Goal: Task Accomplishment & Management: Use online tool/utility

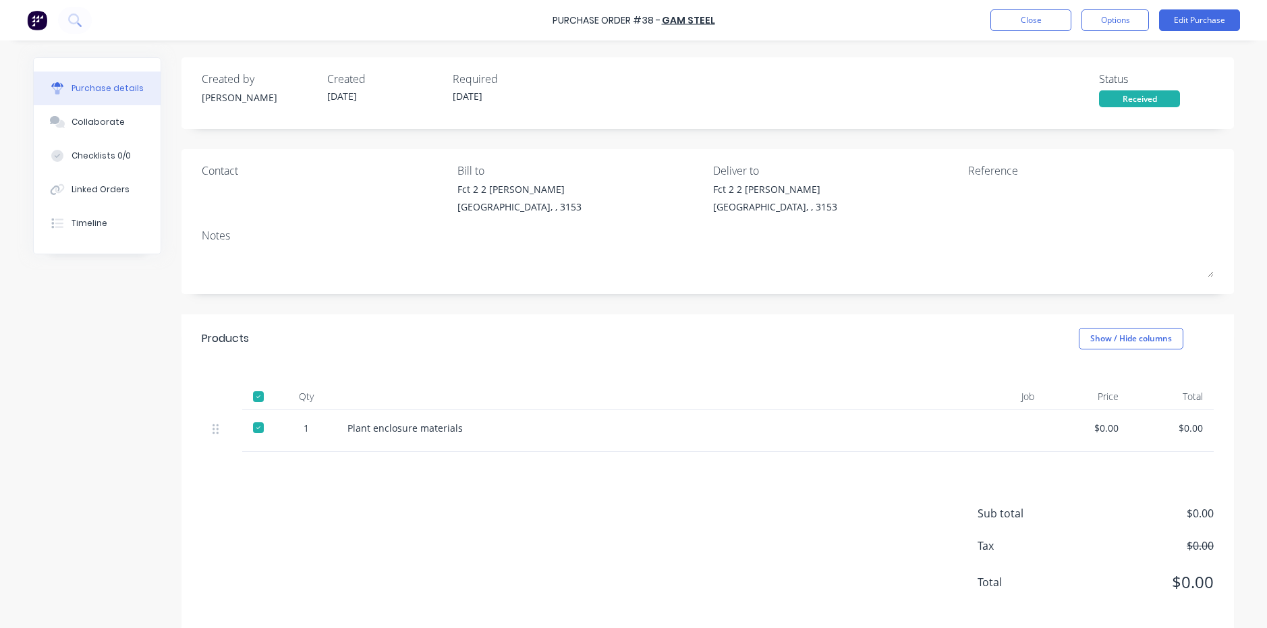
click at [1140, 99] on div "Received" at bounding box center [1139, 98] width 81 height 17
click at [1107, 99] on div "Received" at bounding box center [1139, 98] width 81 height 17
click at [1102, 340] on button "Show / Hide columns" at bounding box center [1131, 339] width 105 height 22
click at [1101, 383] on span at bounding box center [1095, 382] width 11 height 11
click at [1079, 377] on input "Job" at bounding box center [1079, 377] width 0 height 0
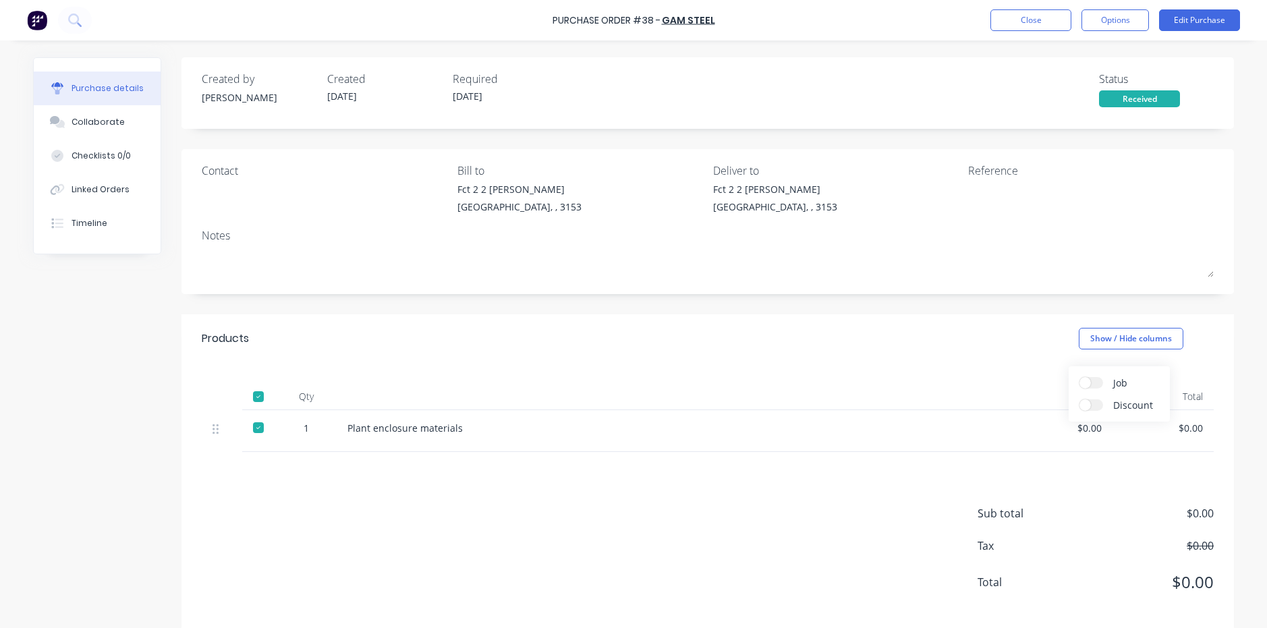
click at [1125, 405] on span "Discount" at bounding box center [1163, 405] width 101 height 14
click at [1079, 399] on input "Discount" at bounding box center [1079, 399] width 0 height 0
click at [1119, 376] on span "Job" at bounding box center [1163, 383] width 101 height 14
click at [1079, 377] on input "Job" at bounding box center [1079, 377] width 0 height 0
click at [952, 418] on div at bounding box center [926, 431] width 101 height 42
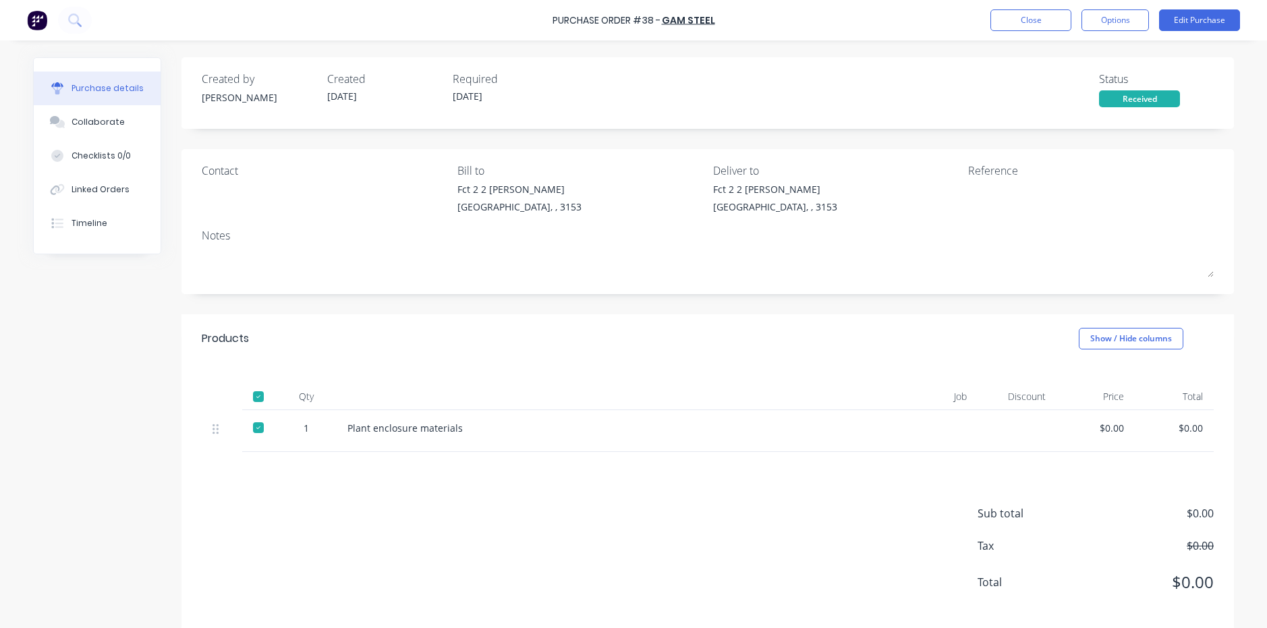
click at [955, 397] on div "Job" at bounding box center [926, 396] width 101 height 27
click at [953, 430] on div at bounding box center [926, 431] width 101 height 42
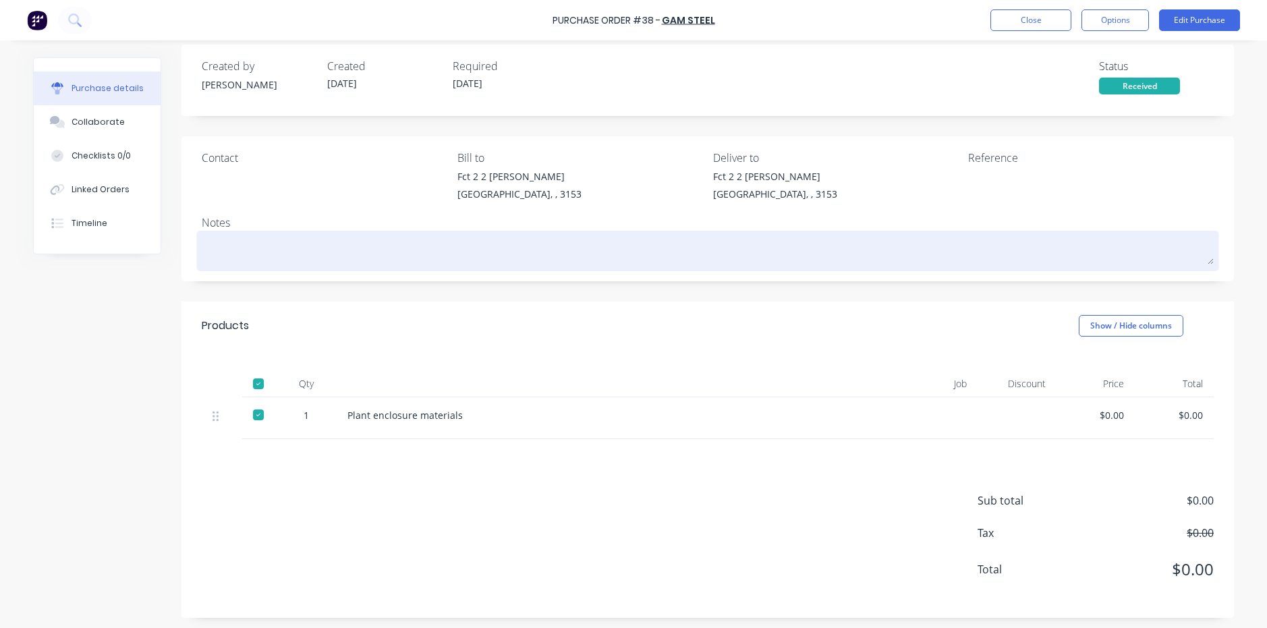
scroll to position [16, 0]
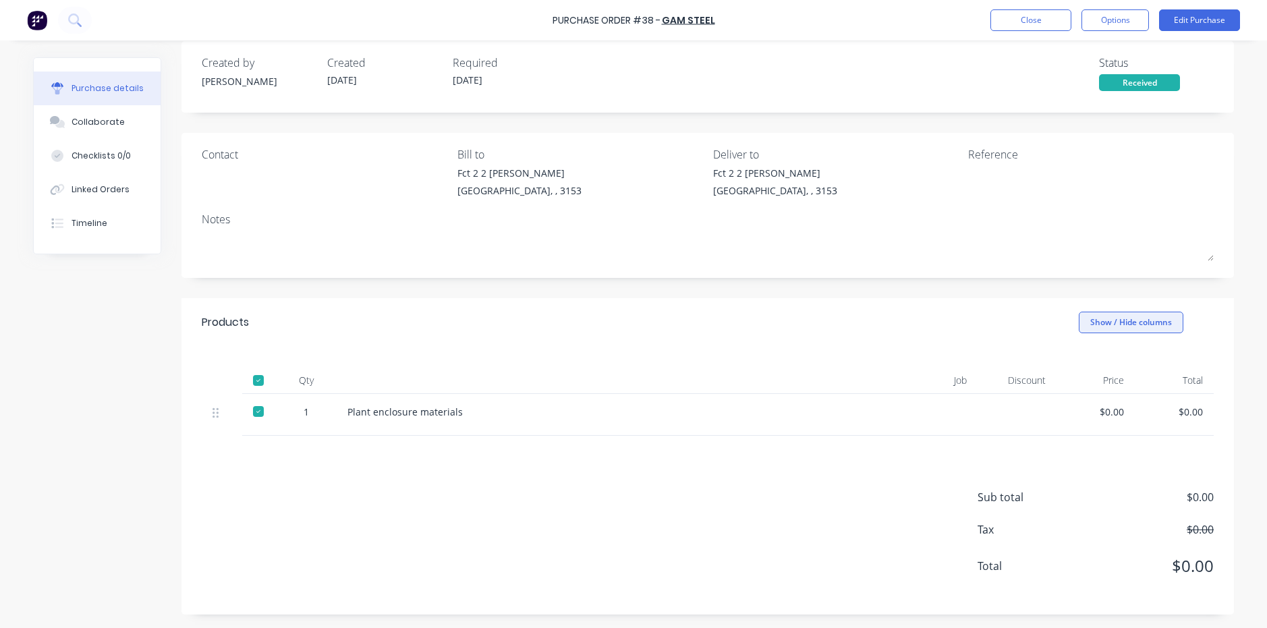
click at [1129, 323] on button "Show / Hide columns" at bounding box center [1131, 323] width 105 height 22
click at [1102, 365] on label "Job" at bounding box center [1091, 366] width 24 height 11
click at [1079, 361] on input "Job" at bounding box center [1079, 361] width 0 height 0
click at [1097, 385] on span at bounding box center [1095, 388] width 11 height 11
click at [1079, 383] on input "Discount" at bounding box center [1079, 383] width 0 height 0
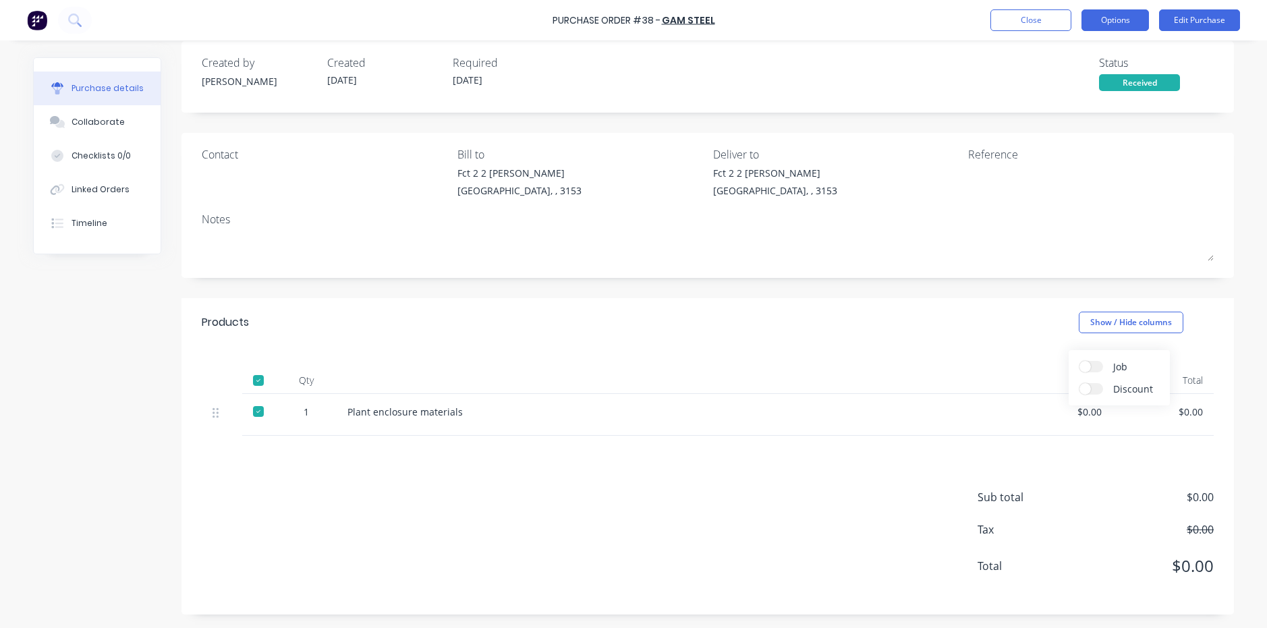
click at [1117, 18] on button "Options" at bounding box center [1114, 20] width 67 height 22
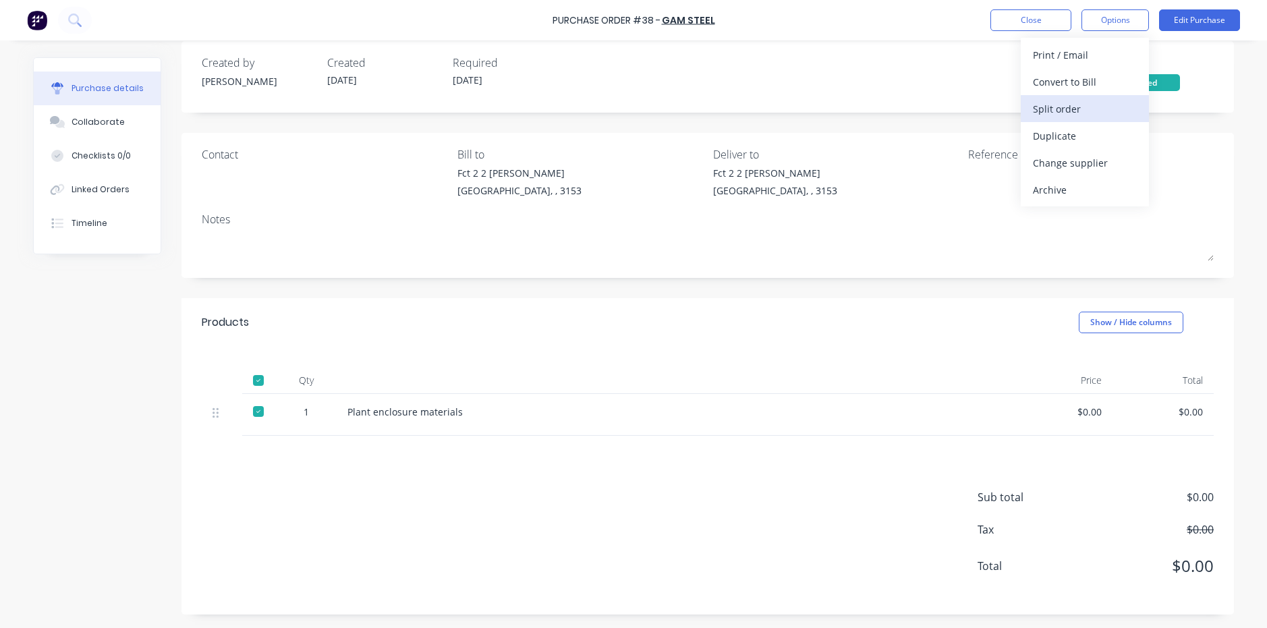
click at [1048, 107] on div "Split order" at bounding box center [1085, 109] width 104 height 20
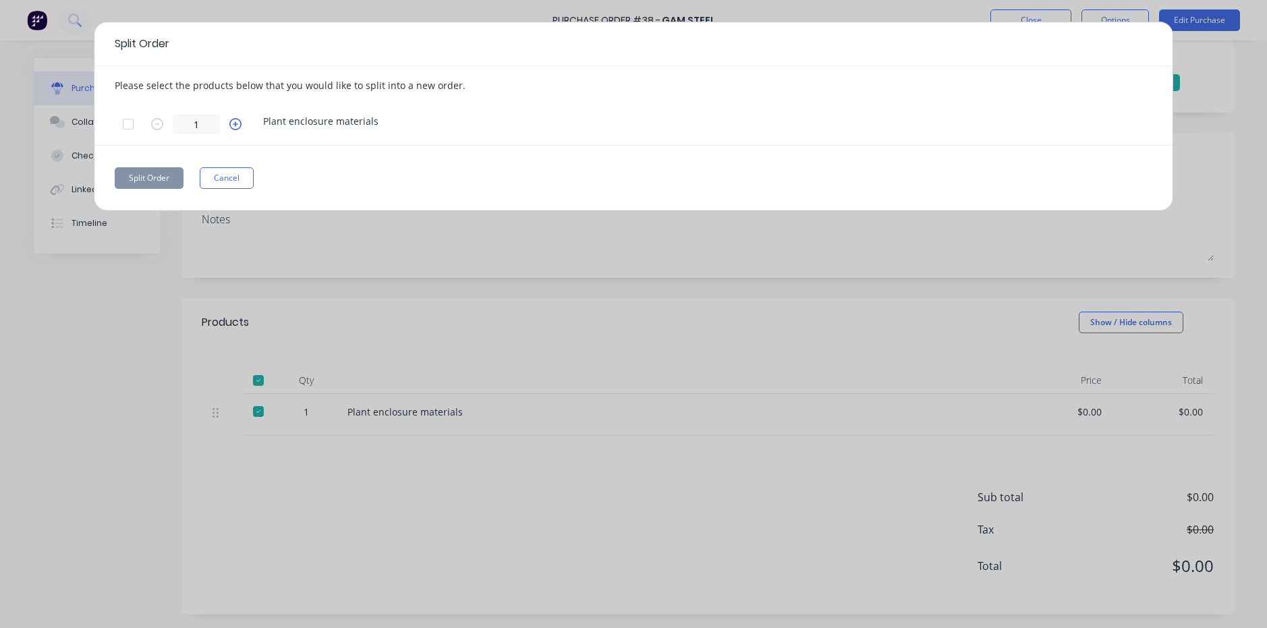
click at [239, 125] on icon "button" at bounding box center [235, 124] width 12 height 12
click at [230, 119] on icon "button" at bounding box center [235, 124] width 12 height 12
click at [231, 119] on icon "button" at bounding box center [235, 124] width 12 height 12
click at [161, 126] on icon "button" at bounding box center [157, 124] width 12 height 12
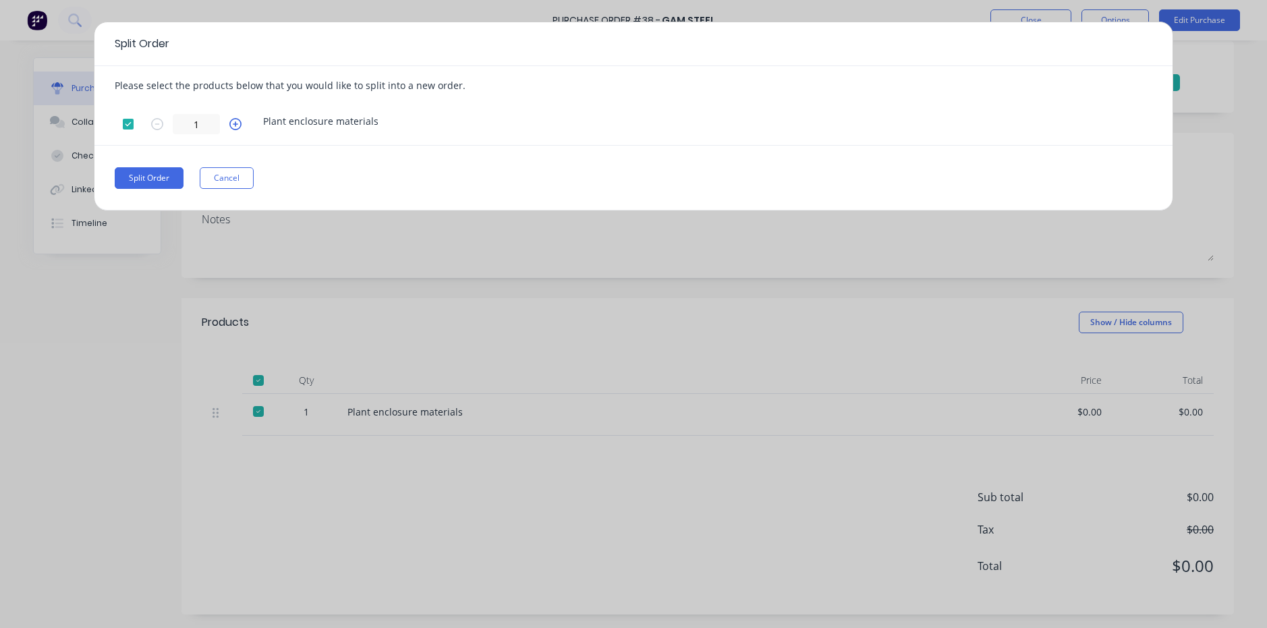
click at [232, 125] on icon "button" at bounding box center [235, 124] width 12 height 12
click at [162, 182] on button "Split Order" at bounding box center [149, 178] width 69 height 22
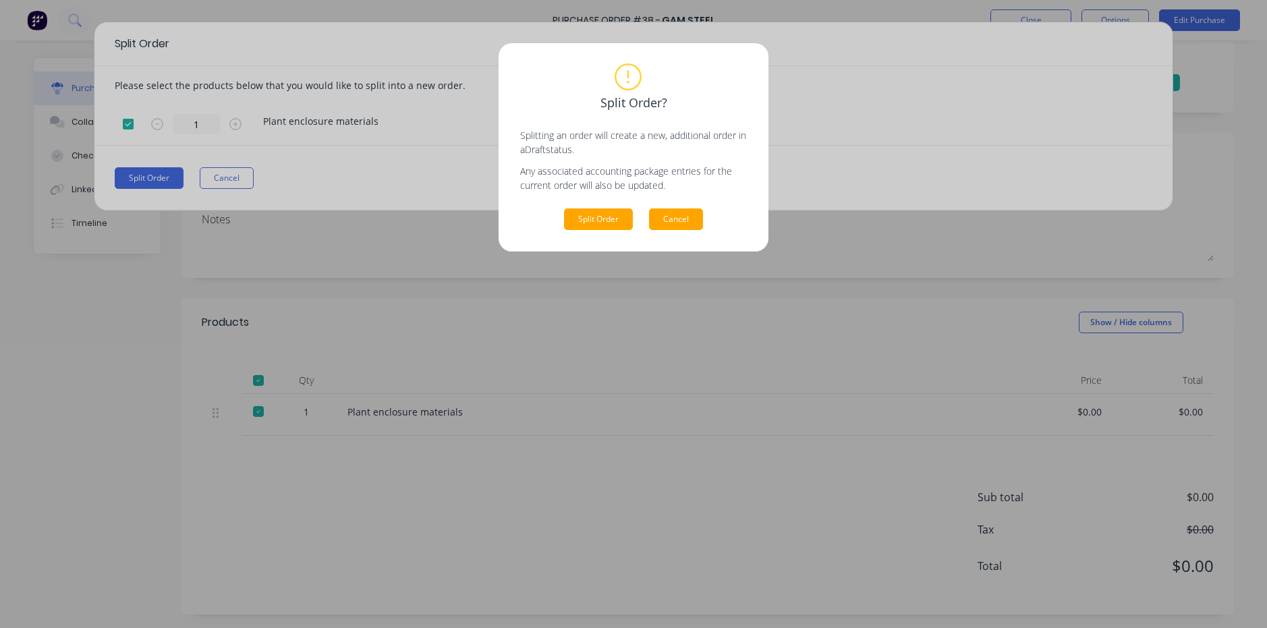
click at [675, 225] on button "Cancel" at bounding box center [676, 219] width 54 height 22
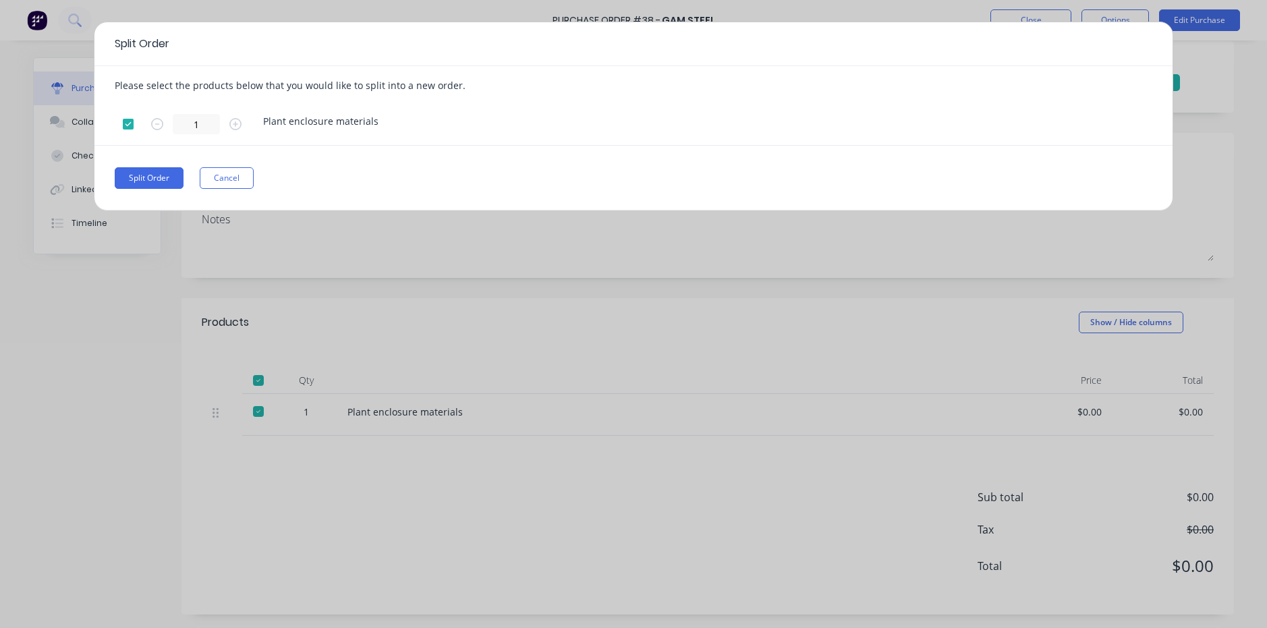
click at [593, 247] on div "Split Order Please select the products below that you would like to split into …" at bounding box center [633, 314] width 1267 height 628
click at [208, 178] on button "Cancel" at bounding box center [227, 178] width 54 height 22
